Goal: Task Accomplishment & Management: Manage account settings

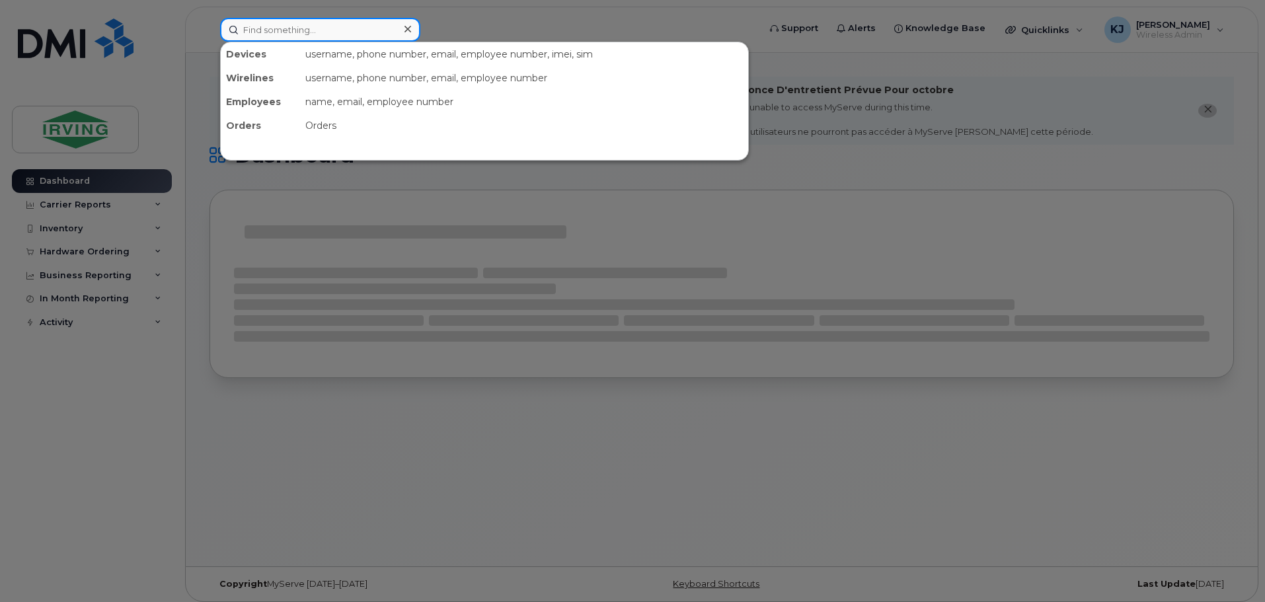
click at [322, 35] on input at bounding box center [320, 30] width 200 height 24
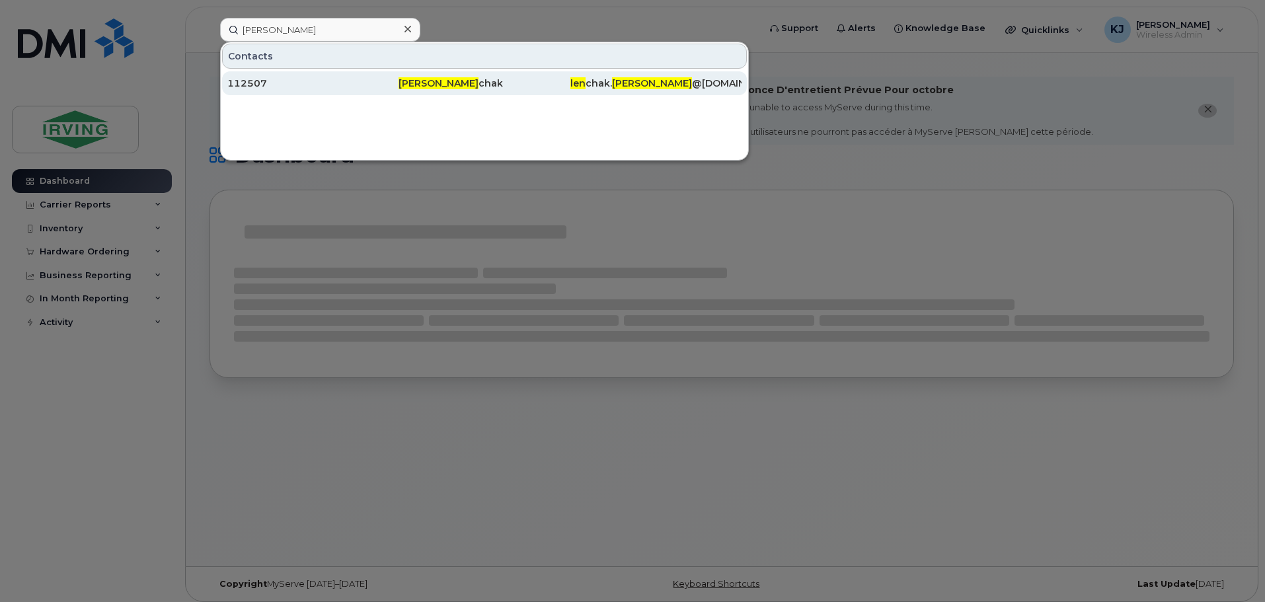
click at [243, 84] on div "112507" at bounding box center [312, 83] width 171 height 13
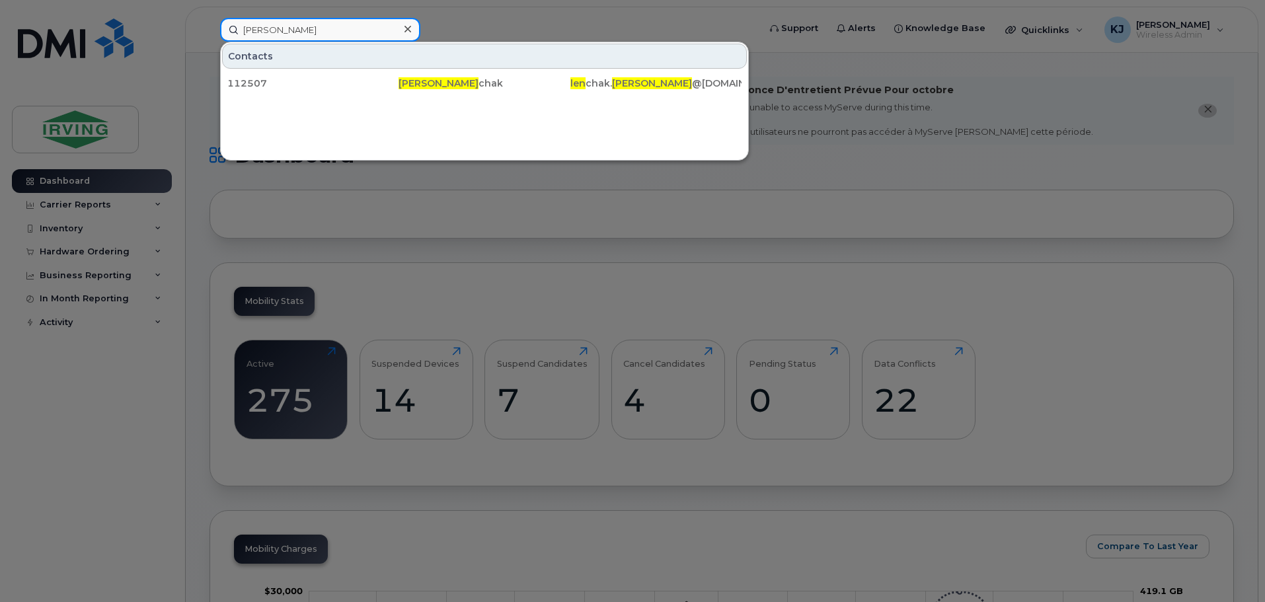
drag, startPoint x: 305, startPoint y: 36, endPoint x: 196, endPoint y: 38, distance: 109.0
click at [209, 38] on div "[PERSON_NAME] Contacts 112507 [PERSON_NAME] [PERSON_NAME]. [PERSON_NAME] @[DOMA…" at bounding box center [484, 30] width 551 height 24
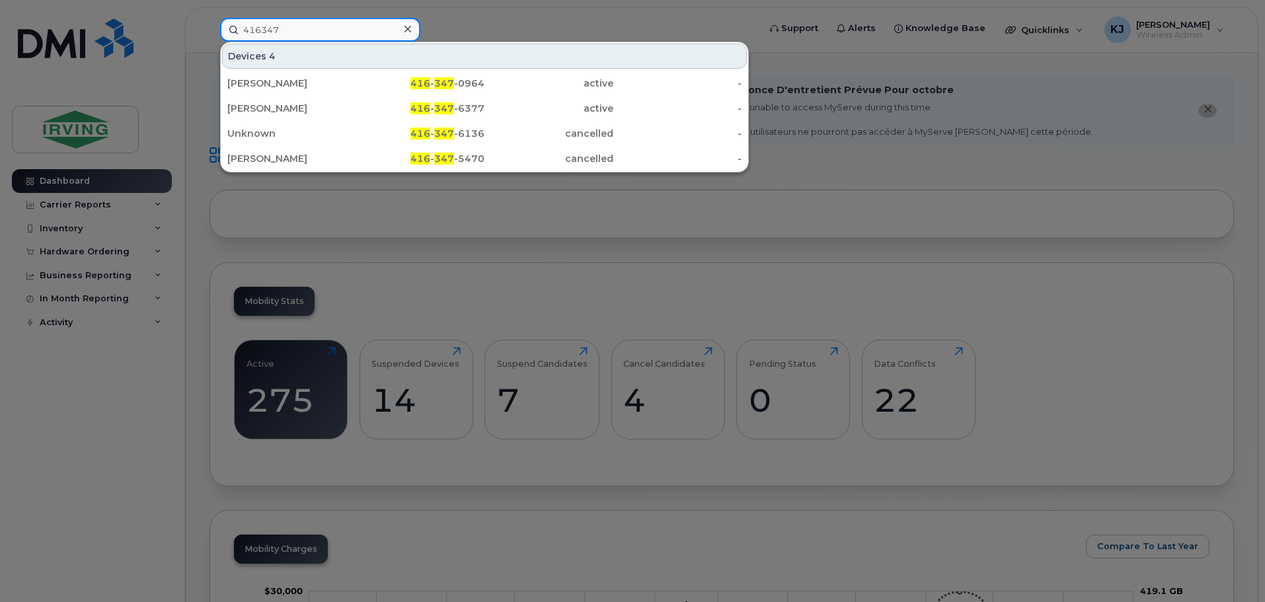
click at [315, 26] on input "416347" at bounding box center [320, 30] width 200 height 24
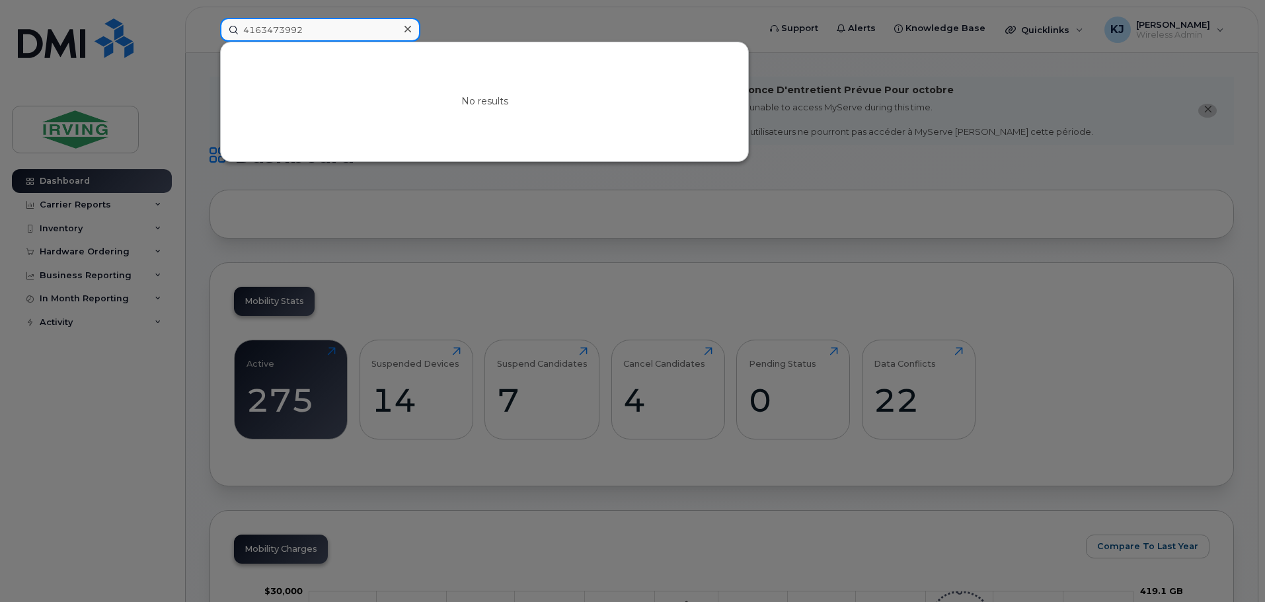
click at [274, 27] on input "4163473992" at bounding box center [320, 30] width 200 height 24
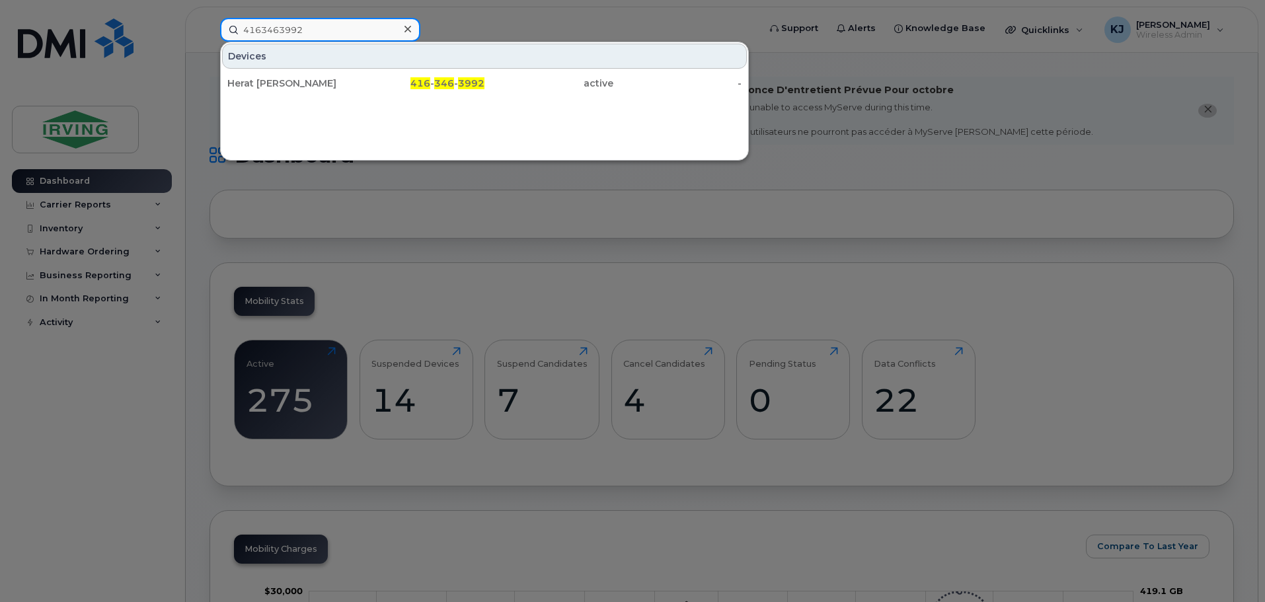
drag, startPoint x: 311, startPoint y: 32, endPoint x: 219, endPoint y: 28, distance: 91.3
click at [219, 28] on div "4163463992 Devices Herat [PERSON_NAME] 416 - 346 - 3992 active -" at bounding box center [484, 30] width 551 height 24
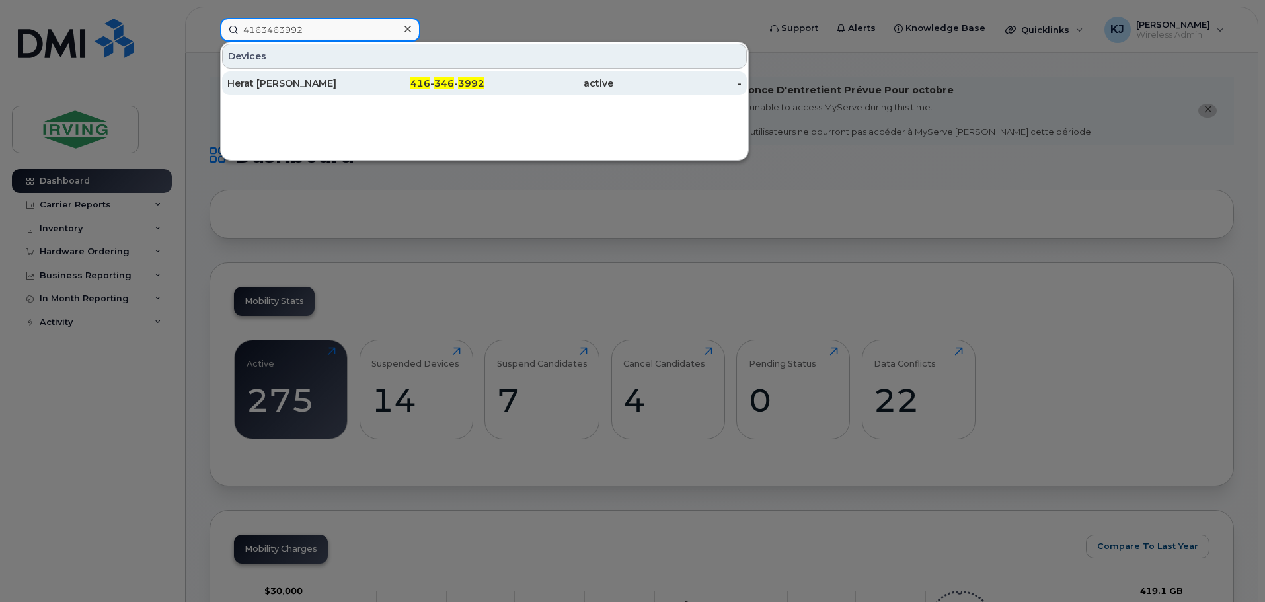
type input "4163463992"
click at [253, 82] on div "Herat [PERSON_NAME]" at bounding box center [291, 83] width 129 height 13
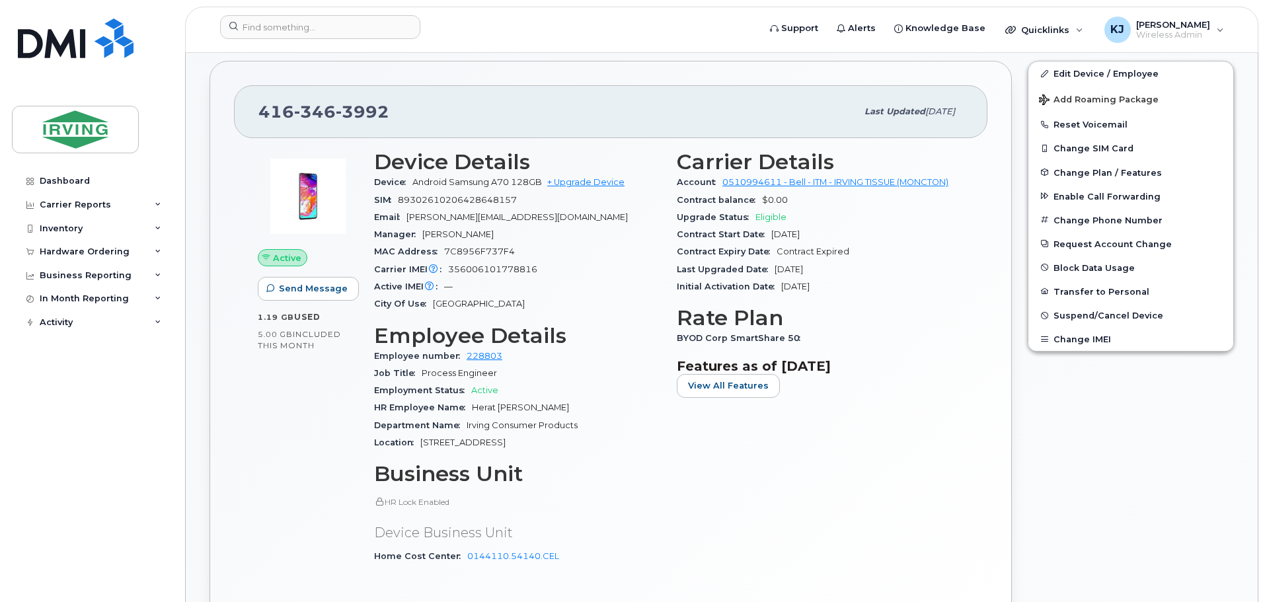
scroll to position [291, 0]
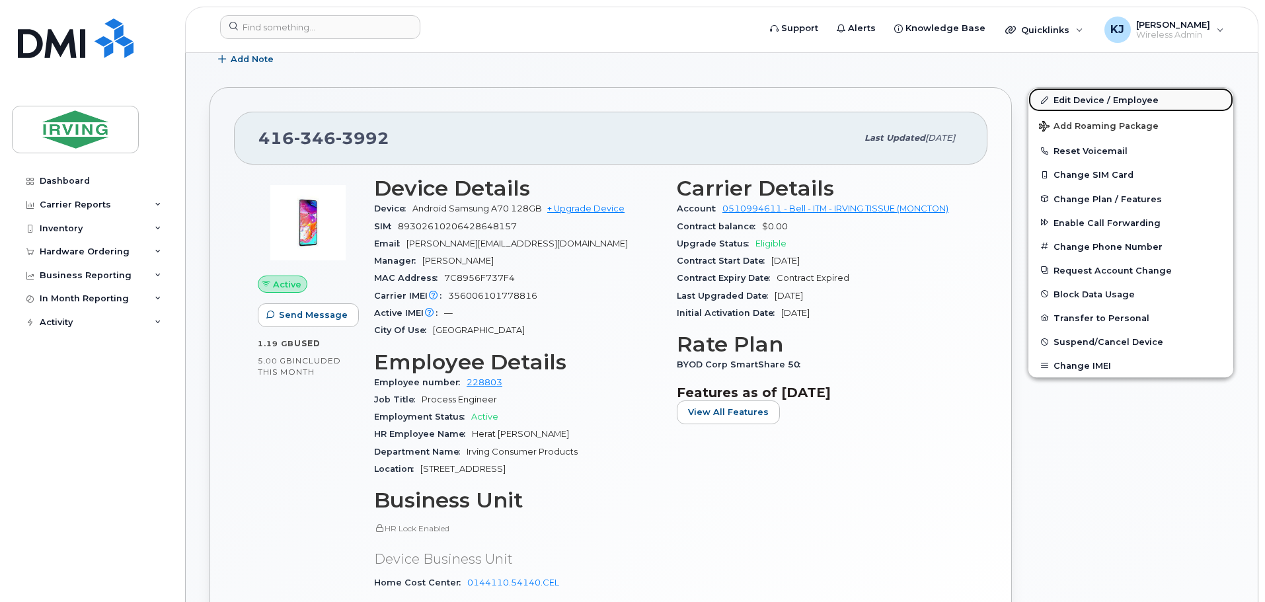
click at [1113, 98] on link "Edit Device / Employee" at bounding box center [1130, 100] width 205 height 24
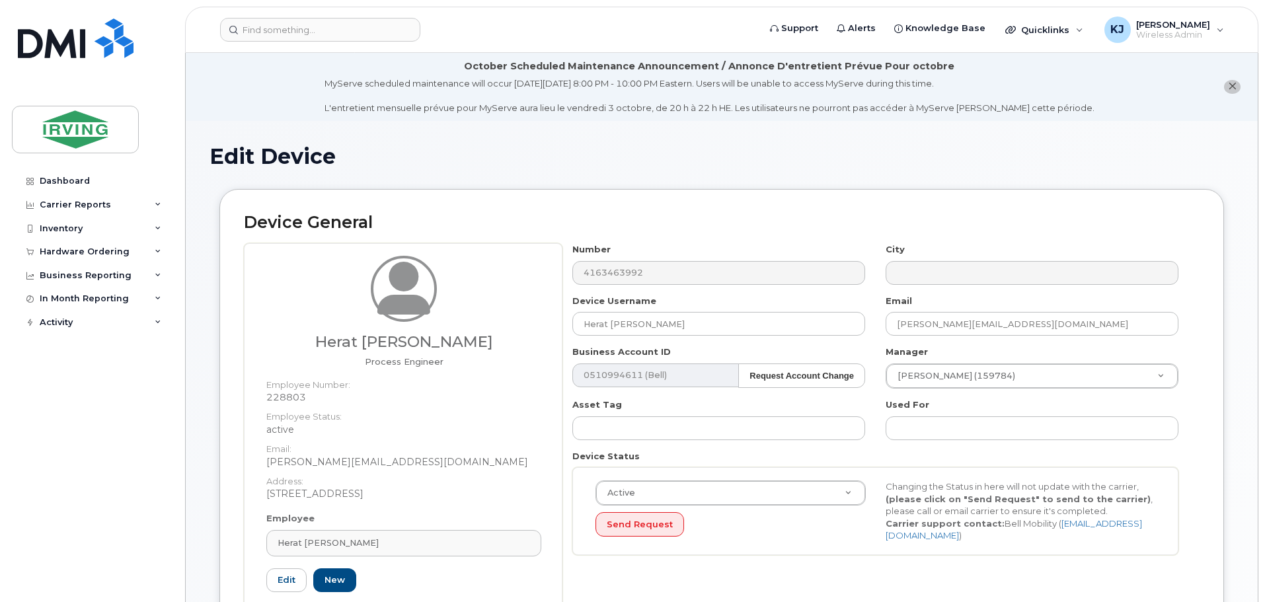
click at [1228, 86] on icon "close notification" at bounding box center [1232, 86] width 9 height 9
